Goal: Transaction & Acquisition: Purchase product/service

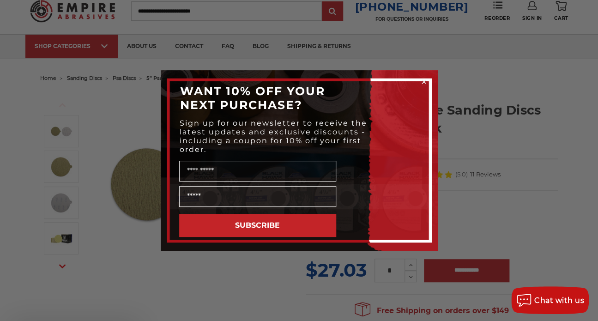
scroll to position [46, 0]
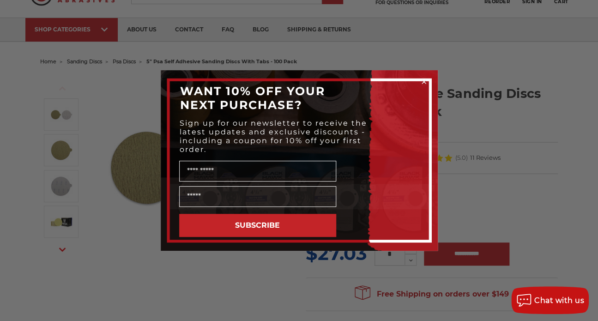
click at [424, 80] on icon "Close dialog" at bounding box center [424, 82] width 4 height 4
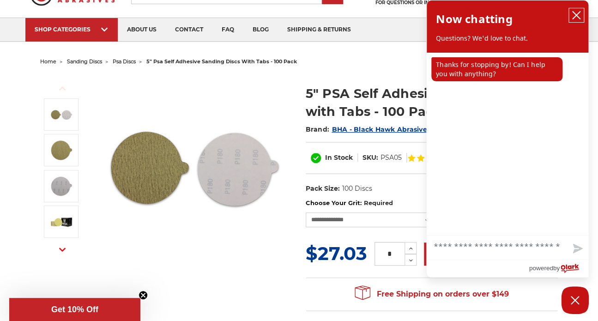
click at [574, 15] on icon "close chatbox" at bounding box center [576, 15] width 9 height 9
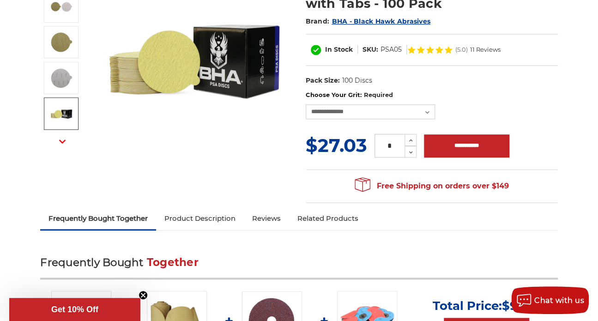
scroll to position [139, 0]
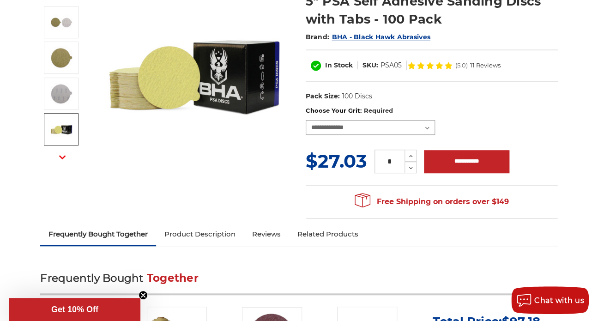
click at [427, 128] on select "**********" at bounding box center [370, 127] width 129 height 15
select select "***"
click at [306, 120] on select "**********" at bounding box center [370, 127] width 129 height 15
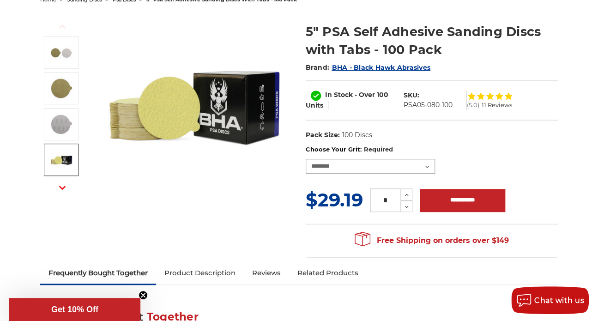
scroll to position [92, 0]
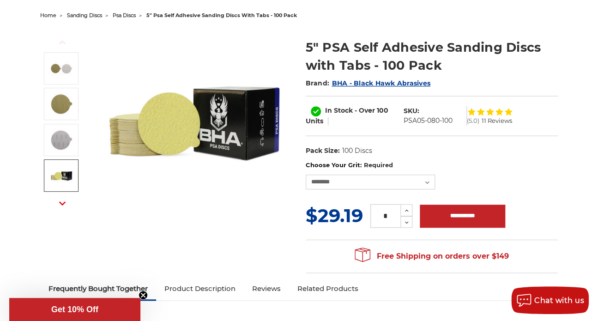
click at [130, 133] on img at bounding box center [194, 121] width 185 height 185
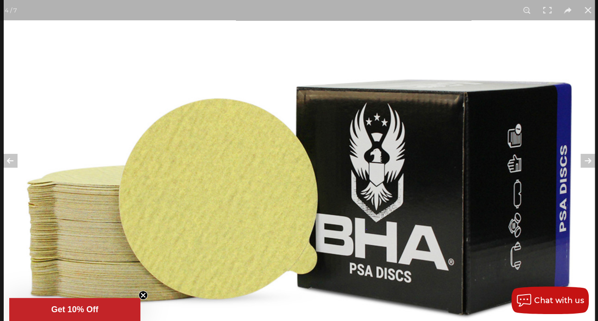
click at [563, 126] on img at bounding box center [299, 189] width 591 height 591
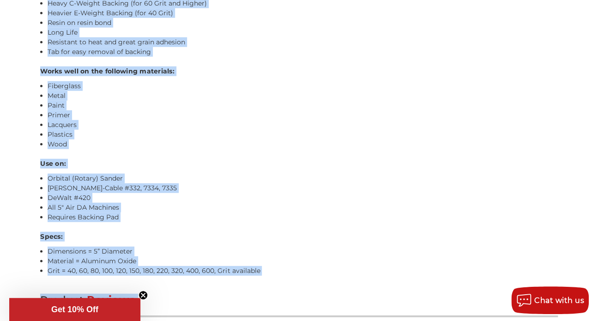
scroll to position [852, 0]
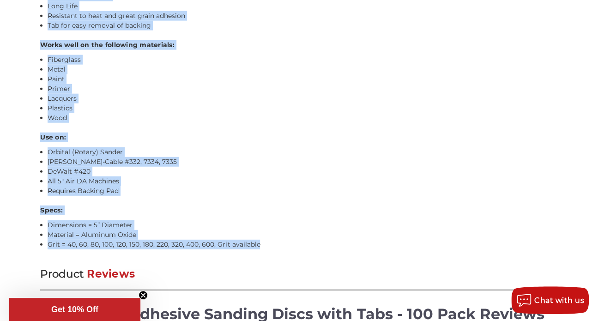
drag, startPoint x: 41, startPoint y: 23, endPoint x: 285, endPoint y: 250, distance: 333.8
click at [285, 250] on div "Product Description 5" Premium Gold Stearated Non-Loading Stick-On Sanding Disc…" at bounding box center [299, 13] width 518 height 511
copy div "Loremip Dolorsitame 6" Consect Adip Elitseddo Eiu-Tempori Utlab-Et Dolorem Aliq…"
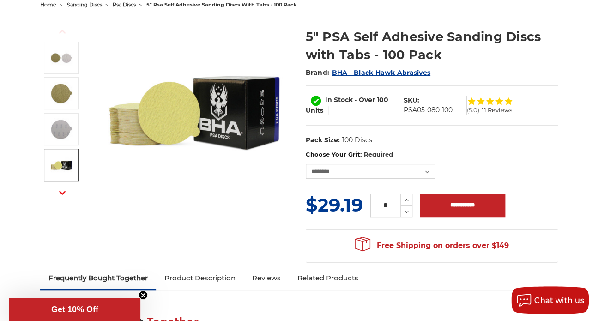
scroll to position [185, 0]
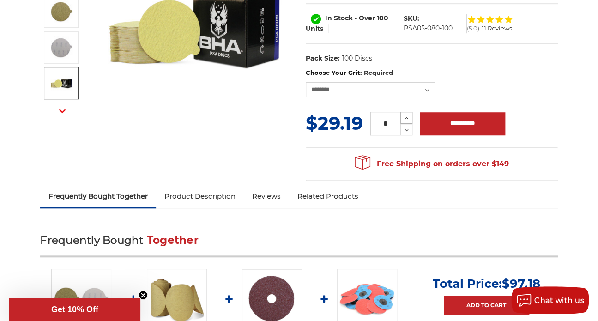
click at [411, 117] on button "Increase Quantity:" at bounding box center [407, 118] width 12 height 12
type input "*"
click at [506, 235] on h2 "Frequently Bought Together" at bounding box center [299, 246] width 518 height 22
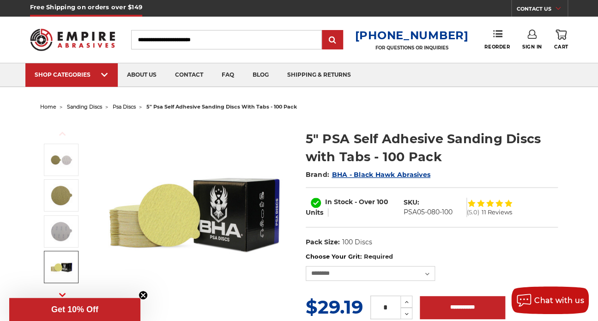
scroll to position [0, 0]
